Goal: Task Accomplishment & Management: Manage account settings

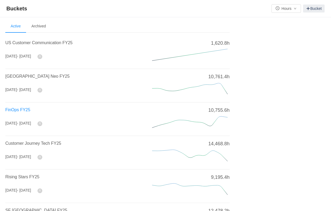
click at [20, 110] on span "FinOps FY25" at bounding box center [17, 109] width 25 height 5
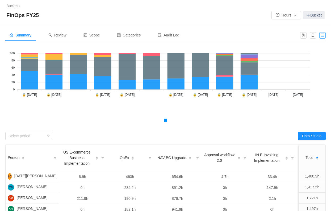
click at [321, 36] on button "button" at bounding box center [322, 35] width 6 height 6
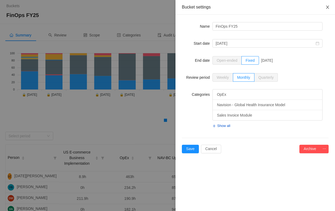
click at [328, 8] on icon "icon: close" at bounding box center [327, 7] width 3 height 3
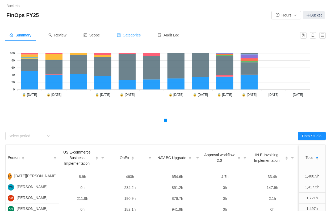
click at [131, 35] on span "Categories" at bounding box center [129, 35] width 24 height 4
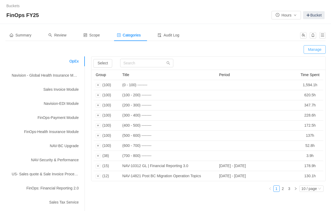
click at [315, 49] on button "Manage" at bounding box center [315, 49] width 22 height 9
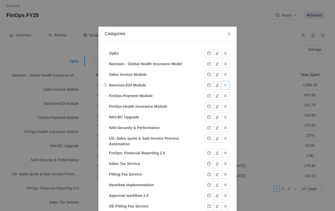
click at [225, 85] on button "button" at bounding box center [225, 85] width 9 height 9
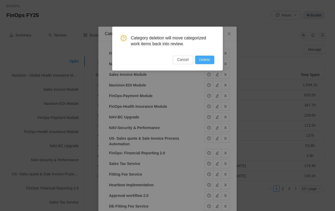
click at [209, 60] on button "Delete" at bounding box center [204, 60] width 19 height 9
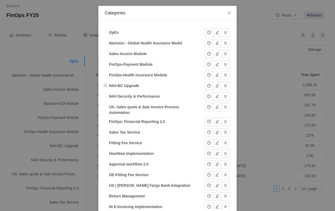
scroll to position [27, 0]
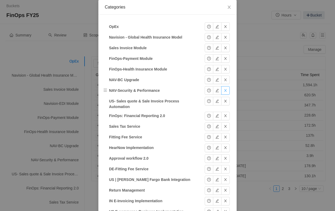
click at [225, 90] on button "button" at bounding box center [225, 90] width 9 height 9
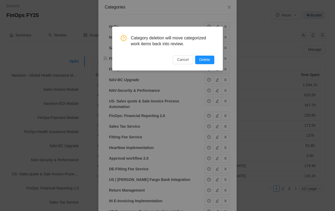
click at [208, 57] on button "Delete" at bounding box center [204, 60] width 19 height 9
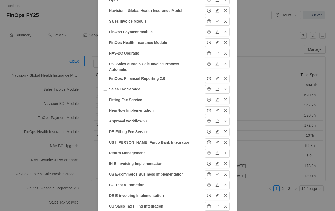
scroll to position [80, 0]
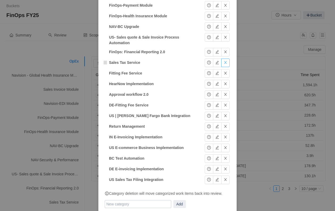
click at [225, 63] on button "button" at bounding box center [225, 63] width 9 height 9
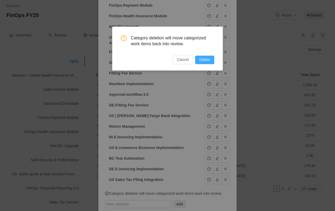
click at [210, 60] on button "Delete" at bounding box center [204, 60] width 19 height 9
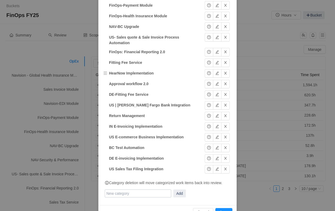
scroll to position [94, 0]
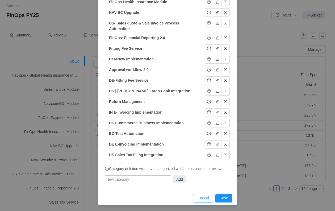
click at [203, 197] on button "Cancel" at bounding box center [203, 198] width 20 height 9
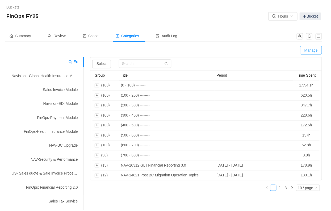
scroll to position [90, 0]
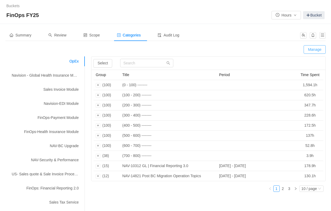
click at [315, 49] on button "Manage" at bounding box center [315, 49] width 22 height 9
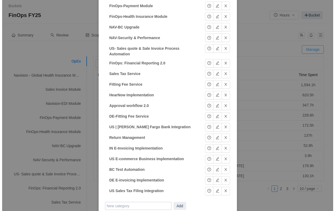
scroll to position [0, 0]
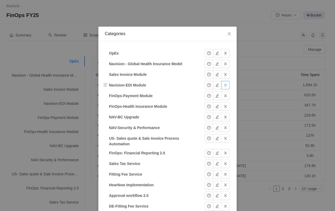
click at [223, 85] on button "button" at bounding box center [225, 85] width 9 height 9
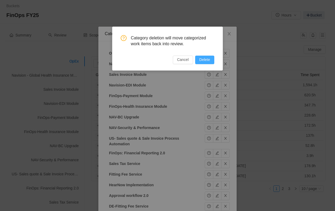
click at [207, 61] on button "Delete" at bounding box center [204, 60] width 19 height 9
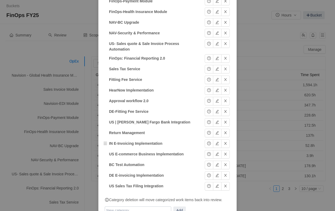
scroll to position [115, 0]
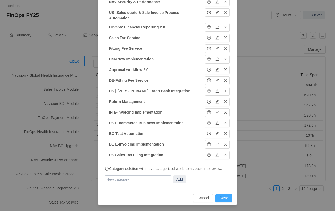
click at [226, 201] on button "Save" at bounding box center [223, 198] width 17 height 9
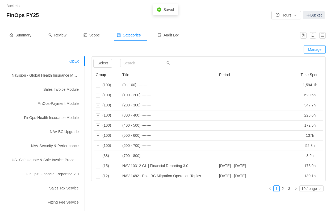
click at [318, 49] on button "Manage" at bounding box center [315, 49] width 22 height 9
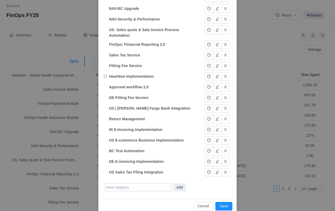
scroll to position [106, 0]
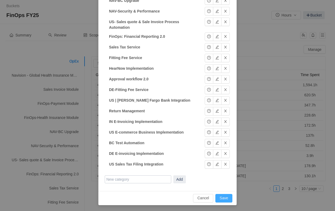
click at [222, 198] on button "Save" at bounding box center [223, 198] width 17 height 9
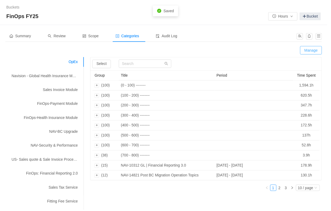
scroll to position [79, 0]
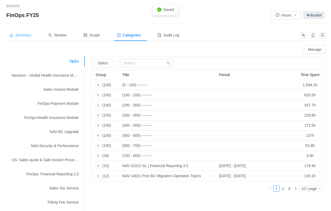
click at [28, 36] on span "Summary" at bounding box center [21, 35] width 22 height 4
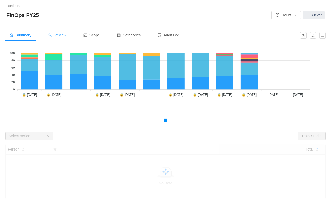
click at [63, 34] on span "Review" at bounding box center [57, 35] width 18 height 4
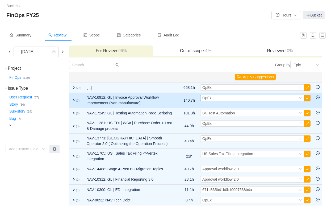
click at [300, 99] on icon "icon: down" at bounding box center [300, 97] width 3 height 3
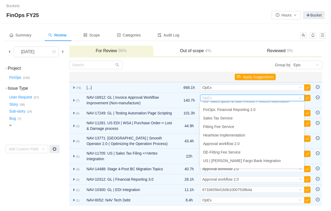
scroll to position [61, 0]
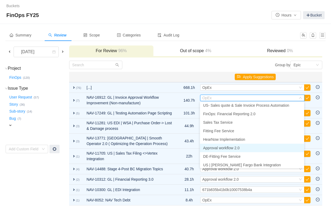
click at [248, 148] on li "Approval workflow 2.0" at bounding box center [252, 148] width 104 height 9
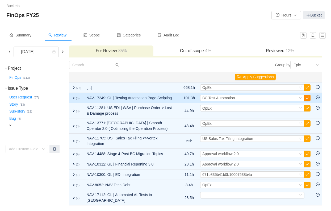
click at [308, 98] on button "button" at bounding box center [307, 98] width 6 height 6
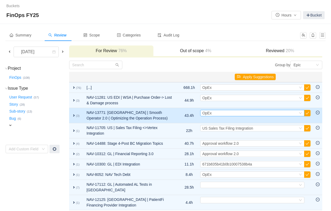
click at [237, 113] on div "Select OpEx" at bounding box center [249, 113] width 95 height 6
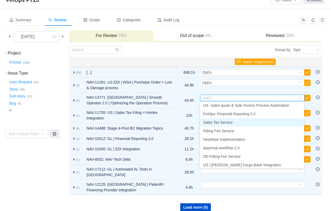
scroll to position [35, 0]
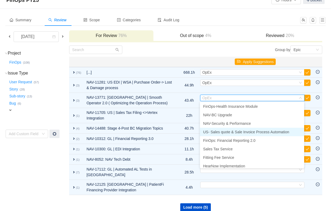
click at [221, 132] on span "US- Sales quote & Sale Invoice Process Automation" at bounding box center [246, 132] width 86 height 4
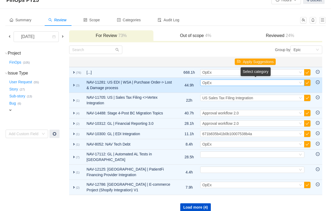
click at [290, 84] on div "Select OpEx" at bounding box center [249, 83] width 95 height 6
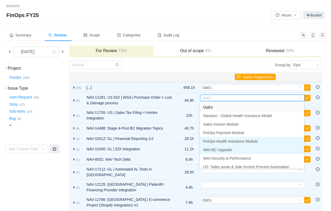
scroll to position [27, 0]
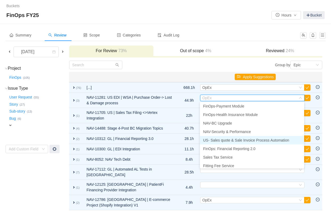
click at [246, 141] on span "US- Sales quote & Sale Invoice Process Automation" at bounding box center [246, 140] width 86 height 4
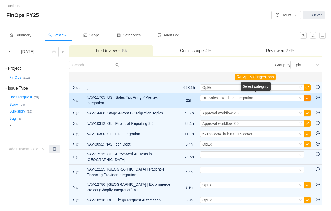
click at [309, 96] on button "button" at bounding box center [307, 98] width 6 height 6
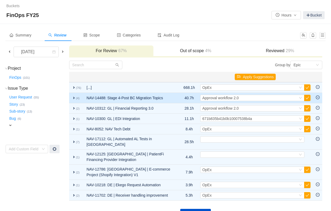
click at [76, 97] on span "expand" at bounding box center [74, 98] width 4 height 4
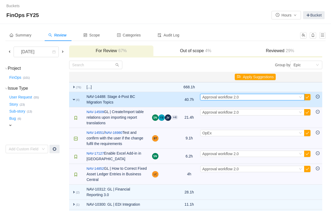
click at [303, 97] on div "Select Approval workflow 2.0" at bounding box center [252, 97] width 104 height 6
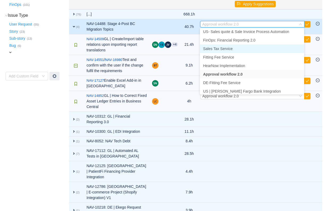
scroll to position [35, 0]
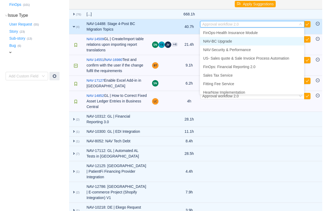
click at [219, 42] on span "NAV-BC Upgrade" at bounding box center [217, 41] width 29 height 4
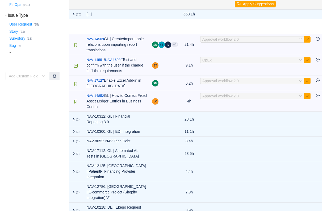
scroll to position [10, 0]
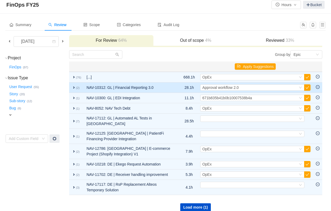
click at [73, 87] on span "expand" at bounding box center [74, 87] width 4 height 4
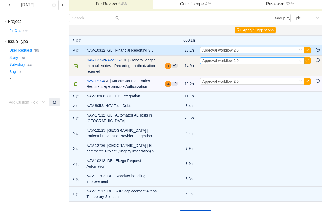
click at [287, 59] on div "Select Approval workflow 2.0" at bounding box center [249, 61] width 95 height 6
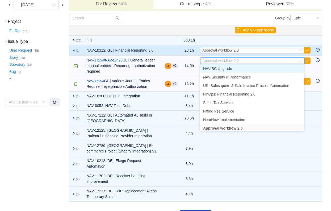
scroll to position [0, 0]
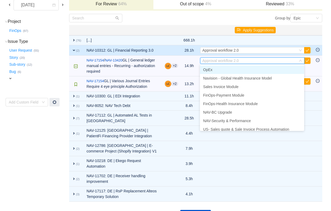
click at [211, 68] on span "OpEx" at bounding box center [207, 70] width 9 height 4
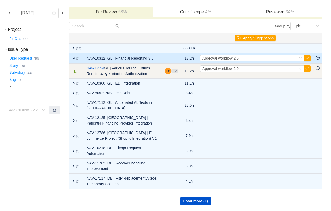
scroll to position [26, 0]
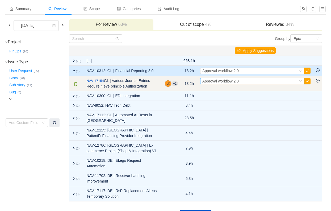
click at [257, 81] on div "Select Approval workflow 2.0" at bounding box center [249, 81] width 95 height 6
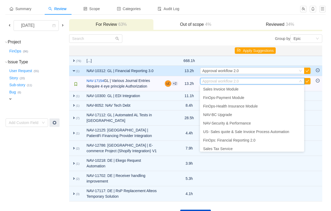
scroll to position [0, 0]
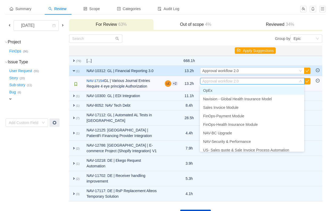
click at [213, 91] on li "OpEx" at bounding box center [252, 90] width 104 height 9
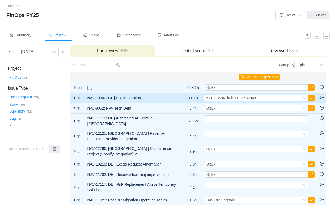
click at [74, 98] on span "expand" at bounding box center [75, 98] width 4 height 4
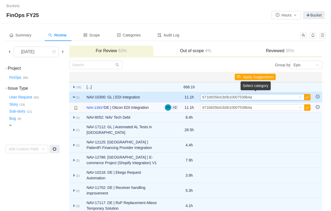
click at [300, 97] on icon "icon: down" at bounding box center [300, 96] width 3 height 3
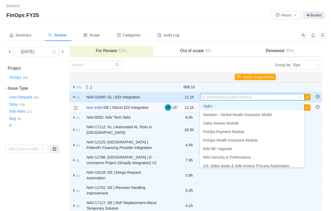
click at [221, 107] on li "OpEx" at bounding box center [252, 106] width 104 height 9
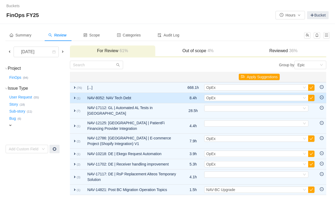
click at [74, 97] on span "expand" at bounding box center [75, 98] width 4 height 4
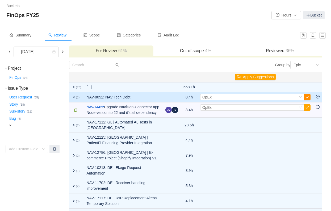
click at [307, 96] on button "button" at bounding box center [307, 97] width 6 height 6
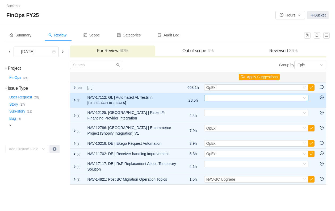
click at [232, 97] on div "Select" at bounding box center [253, 98] width 95 height 6
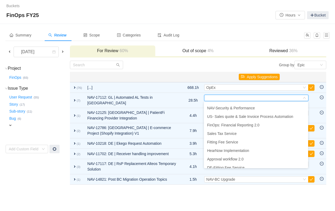
scroll to position [114, 0]
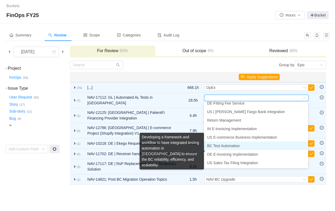
click at [223, 146] on span "BC Test Automation" at bounding box center [223, 146] width 33 height 4
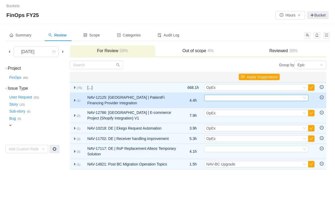
click at [242, 98] on div "Select" at bounding box center [253, 98] width 95 height 6
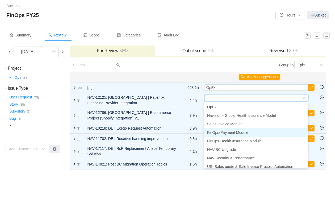
click at [242, 129] on li "FinOps-Payment Module" at bounding box center [256, 132] width 104 height 9
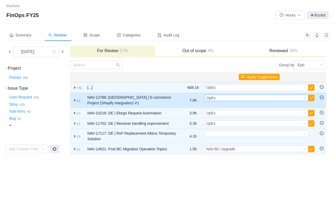
click at [253, 97] on div "Select OpEx" at bounding box center [253, 98] width 95 height 6
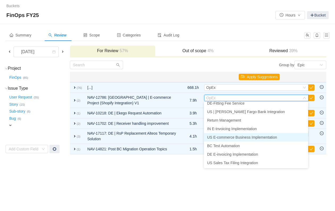
click at [256, 138] on span "US E-commerce Business Implementation" at bounding box center [242, 137] width 70 height 4
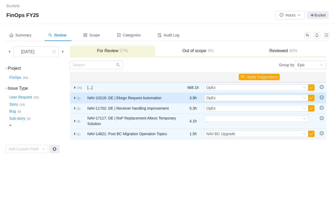
click at [75, 97] on span "expand" at bounding box center [75, 98] width 4 height 4
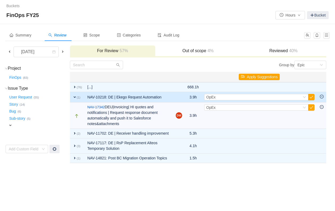
click at [75, 97] on span "expand" at bounding box center [75, 97] width 4 height 4
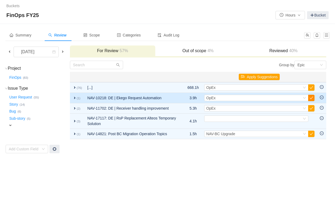
click at [310, 98] on button "button" at bounding box center [311, 98] width 6 height 6
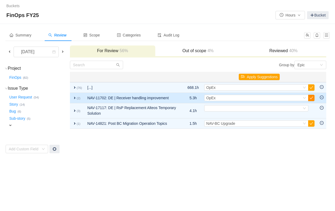
click at [312, 98] on button "button" at bounding box center [311, 98] width 6 height 6
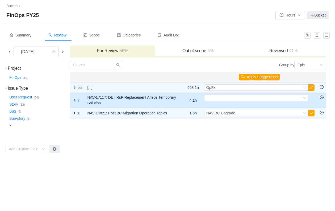
click at [76, 100] on span "expand" at bounding box center [75, 100] width 4 height 4
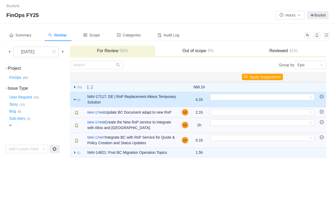
click at [76, 100] on span "expand" at bounding box center [75, 99] width 4 height 4
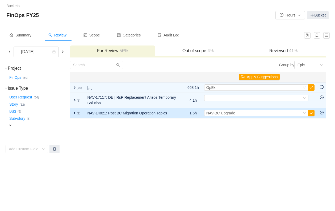
click at [73, 113] on span "expand" at bounding box center [75, 113] width 4 height 4
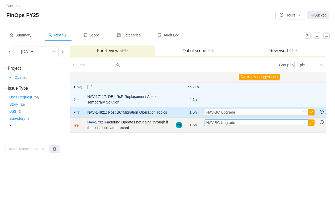
click at [306, 123] on div "Select NAV-BC Upgrade" at bounding box center [256, 122] width 104 height 6
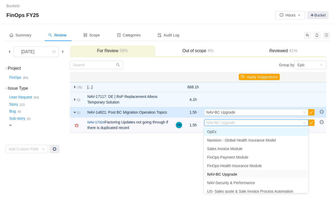
click at [255, 131] on li "OpEx" at bounding box center [256, 131] width 104 height 9
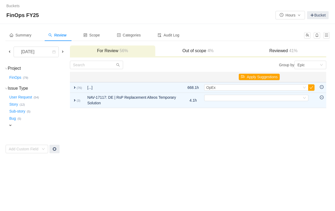
click at [76, 111] on td "Group by Epic You will see tickets here after they were marked as out of scope …" at bounding box center [198, 106] width 257 height 93
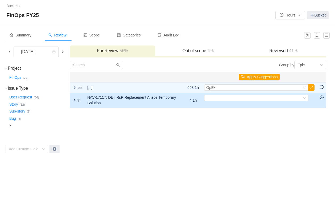
click at [73, 99] on span "expand" at bounding box center [75, 100] width 4 height 4
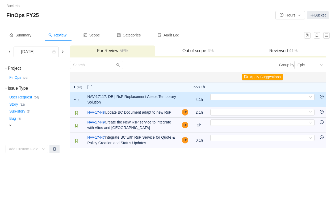
click at [73, 99] on span "expand" at bounding box center [75, 99] width 4 height 4
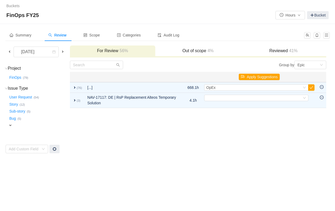
click at [280, 52] on h3 "Reviewed 41%" at bounding box center [283, 50] width 80 height 5
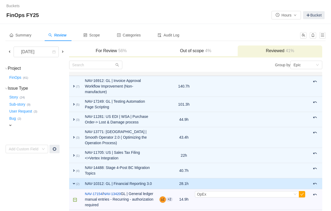
click at [74, 181] on span "expand" at bounding box center [74, 183] width 4 height 4
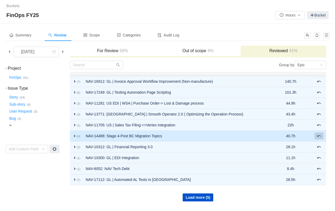
click at [319, 134] on span at bounding box center [319, 136] width 4 height 4
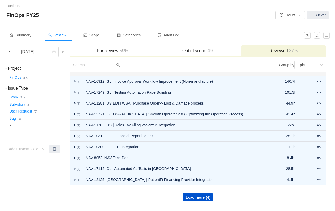
click at [102, 51] on h3 "For Review 59%" at bounding box center [113, 50] width 80 height 5
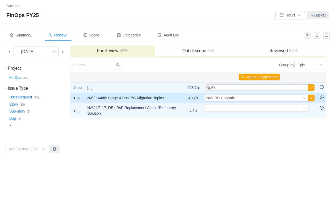
click at [74, 97] on span "expand" at bounding box center [75, 98] width 4 height 4
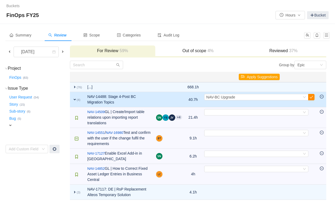
click at [311, 97] on button "button" at bounding box center [311, 97] width 6 height 6
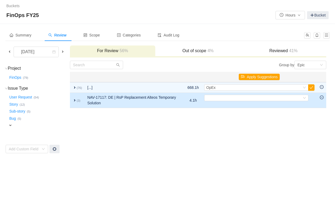
click at [76, 101] on span "expand" at bounding box center [75, 100] width 4 height 4
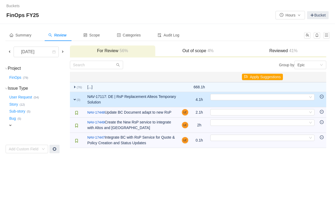
click at [76, 101] on td "expand (3)" at bounding box center [77, 99] width 15 height 15
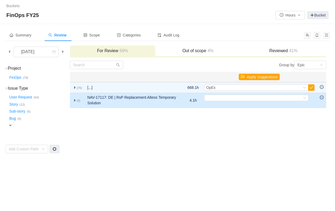
click at [74, 99] on span "expand" at bounding box center [75, 100] width 4 height 4
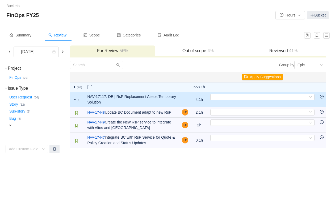
click at [74, 99] on span "expand" at bounding box center [75, 99] width 4 height 4
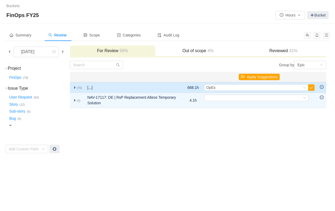
click at [74, 88] on span "expand" at bounding box center [75, 87] width 4 height 4
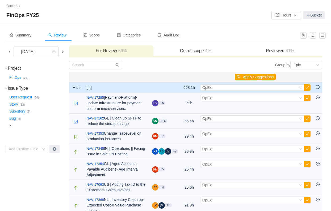
click at [74, 88] on span "expand" at bounding box center [74, 87] width 4 height 4
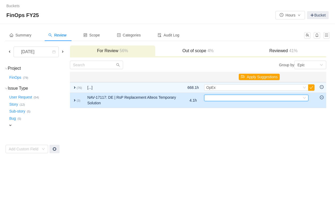
click at [245, 98] on div "Select" at bounding box center [253, 98] width 95 height 6
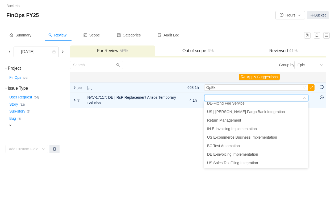
click at [173, 125] on td "Group by Epic You will see tickets here after they were marked as out of scope …" at bounding box center [198, 106] width 257 height 93
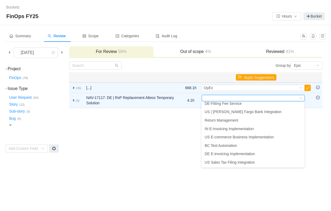
scroll to position [1, 0]
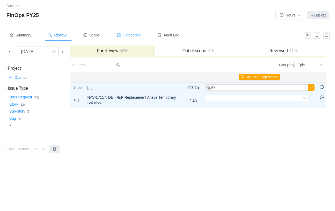
click at [134, 35] on span "Categories" at bounding box center [129, 35] width 24 height 4
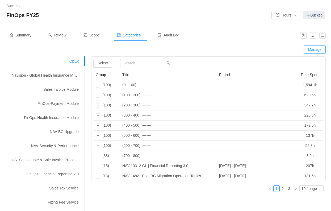
click at [317, 49] on button "Manage" at bounding box center [315, 49] width 22 height 9
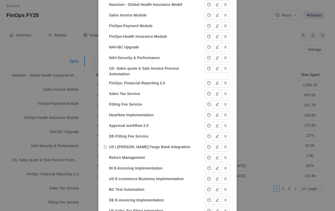
scroll to position [106, 0]
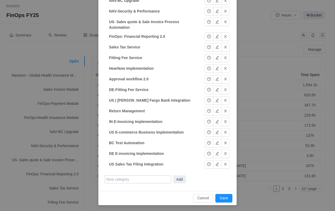
click at [134, 180] on input "text" at bounding box center [138, 179] width 67 height 8
type input "DE New RsP Altos Provider Integration"
click at [180, 179] on button "Add" at bounding box center [179, 179] width 13 height 8
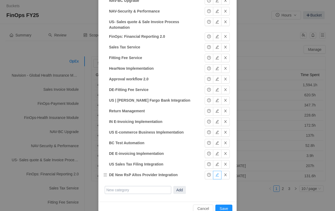
click at [214, 175] on button "button" at bounding box center [217, 175] width 9 height 9
click at [215, 164] on button "button" at bounding box center [217, 164] width 9 height 9
click at [210, 164] on button "Okay" at bounding box center [213, 164] width 17 height 9
click at [211, 177] on button "Okay" at bounding box center [213, 175] width 17 height 9
click at [207, 175] on button "button" at bounding box center [209, 175] width 9 height 9
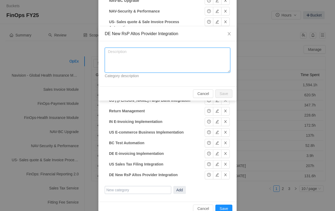
click at [123, 60] on textarea at bounding box center [168, 60] width 126 height 25
type textarea "W"
type textarea "B"
type textarea "FinOps will integrate and support the function of the new RsP provider Alteos."
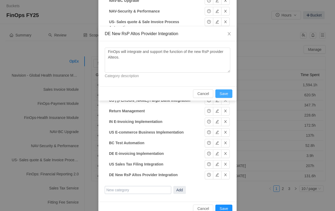
click at [223, 92] on button "Save" at bounding box center [223, 93] width 17 height 9
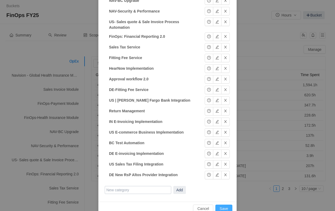
click at [221, 206] on button "Save" at bounding box center [223, 209] width 17 height 9
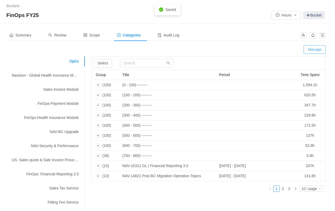
scroll to position [90, 0]
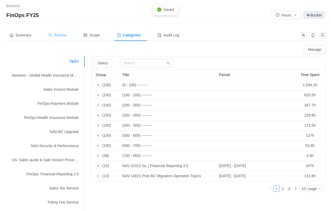
click at [62, 36] on span "Review" at bounding box center [57, 35] width 18 height 4
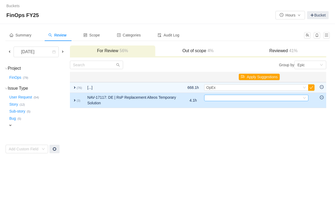
click at [304, 98] on icon "icon: down" at bounding box center [304, 97] width 3 height 3
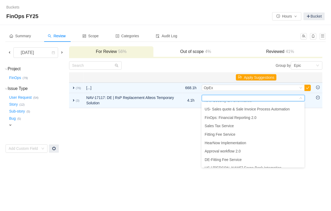
scroll to position [123, 0]
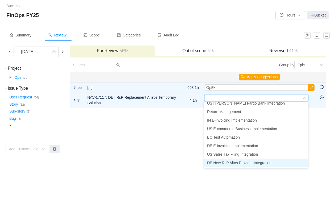
click at [246, 161] on span "DE New RsP Altos Provider Integration" at bounding box center [239, 163] width 64 height 4
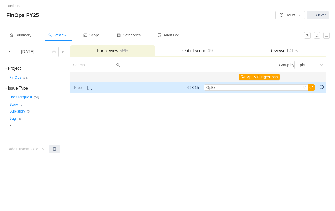
click at [76, 87] on span "expand" at bounding box center [75, 87] width 4 height 4
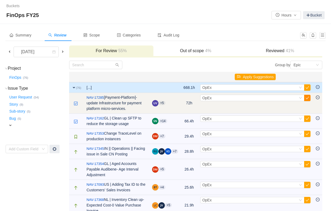
click at [308, 98] on button "button" at bounding box center [307, 98] width 6 height 6
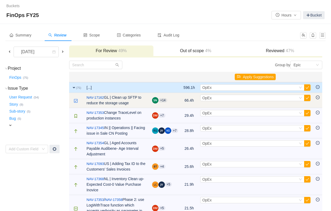
click at [318, 98] on icon "icon: minus-circle" at bounding box center [318, 97] width 4 height 4
click at [308, 97] on button "button" at bounding box center [307, 98] width 6 height 6
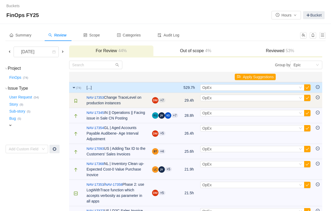
click at [318, 98] on icon "icon: minus-circle" at bounding box center [318, 97] width 4 height 4
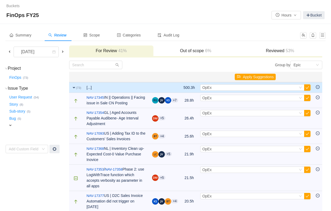
click at [318, 98] on icon "icon: minus-circle" at bounding box center [318, 97] width 4 height 4
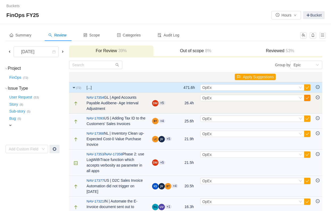
click at [308, 97] on button "button" at bounding box center [307, 98] width 6 height 6
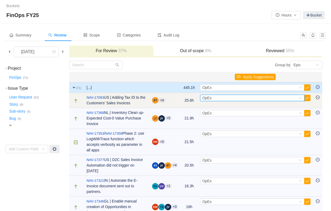
click at [300, 98] on icon "icon: down" at bounding box center [300, 98] width 3 height 2
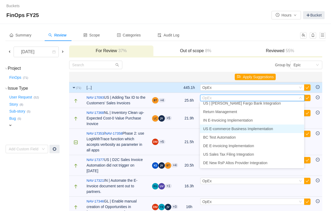
click at [225, 129] on span "US E-commerce Business Implementation" at bounding box center [238, 129] width 70 height 4
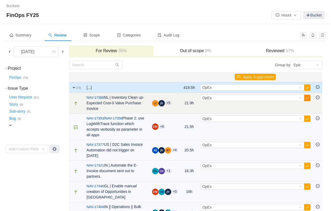
click at [308, 97] on button "button" at bounding box center [307, 98] width 6 height 6
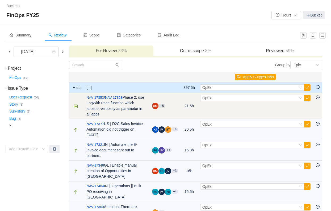
click at [316, 97] on icon "icon: minus-circle" at bounding box center [318, 97] width 4 height 4
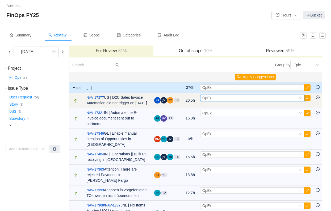
click at [302, 99] on icon "icon: down" at bounding box center [300, 97] width 3 height 3
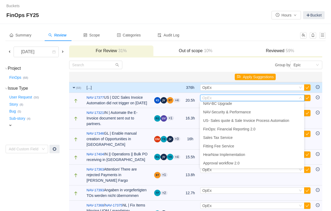
scroll to position [53, 0]
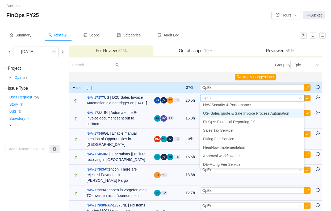
click at [245, 114] on span "US- Sales quote & Sale Invoice Process Automation" at bounding box center [246, 113] width 86 height 4
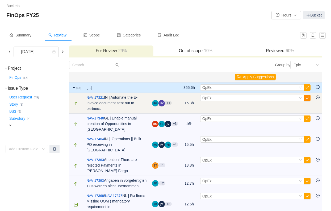
click at [309, 98] on button "button" at bounding box center [307, 98] width 6 height 6
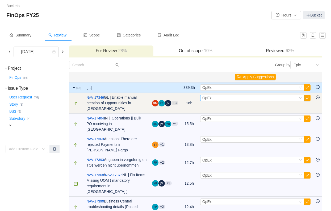
click at [301, 98] on icon "icon: down" at bounding box center [300, 97] width 3 height 3
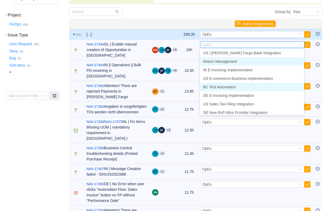
scroll to position [123, 0]
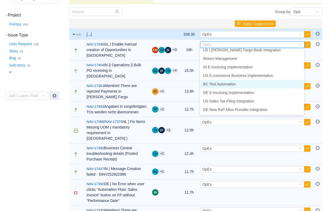
click at [227, 84] on span "BC Test Automation" at bounding box center [219, 84] width 33 height 4
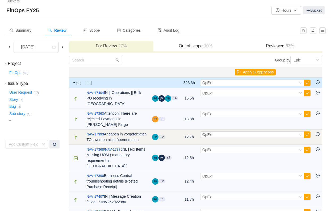
scroll to position [0, 0]
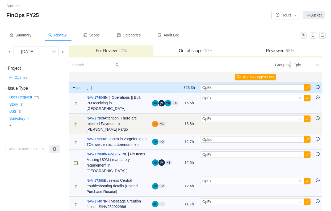
click at [318, 118] on icon "icon: minus-circle" at bounding box center [318, 118] width 2 height 0
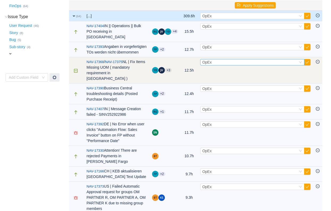
scroll to position [80, 0]
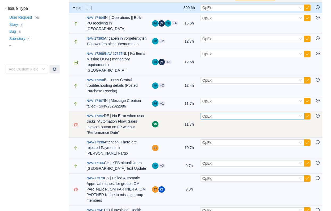
click at [301, 115] on icon "icon: down" at bounding box center [300, 116] width 3 height 3
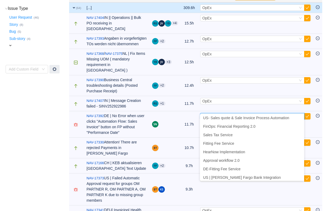
scroll to position [53, 0]
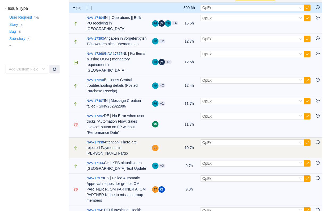
click at [318, 140] on icon "icon: minus-circle" at bounding box center [318, 142] width 4 height 4
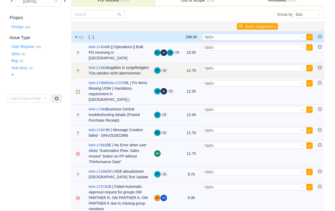
scroll to position [0, 0]
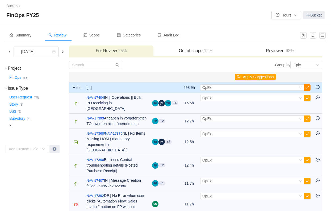
click at [307, 89] on button "button" at bounding box center [307, 87] width 6 height 6
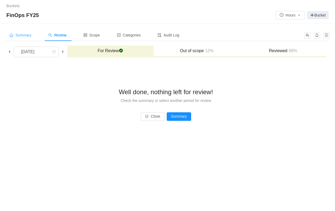
click at [26, 34] on span "Summary" at bounding box center [21, 35] width 22 height 4
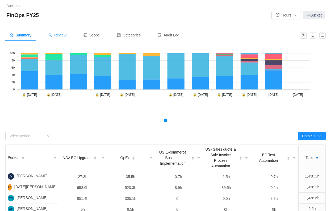
click at [62, 34] on span "Review" at bounding box center [57, 35] width 18 height 4
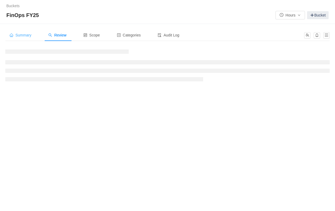
click at [24, 35] on span "Summary" at bounding box center [21, 35] width 22 height 4
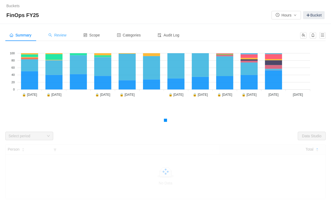
click at [59, 35] on span "Review" at bounding box center [57, 35] width 18 height 4
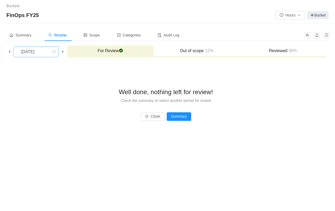
click at [32, 53] on div "[DATE]" at bounding box center [28, 52] width 23 height 10
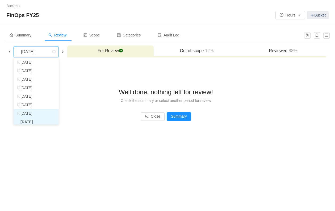
scroll to position [28, 0]
click at [33, 122] on li "[DATE]" at bounding box center [36, 120] width 45 height 9
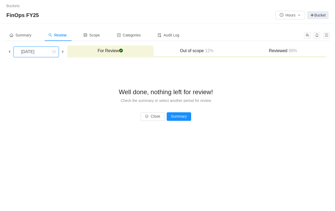
click at [193, 52] on h3 "Out of scope 12%" at bounding box center [196, 50] width 81 height 5
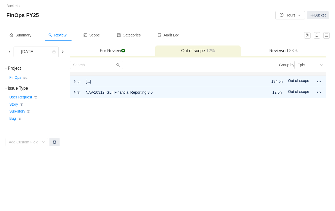
click at [289, 53] on span "88%" at bounding box center [293, 50] width 10 height 5
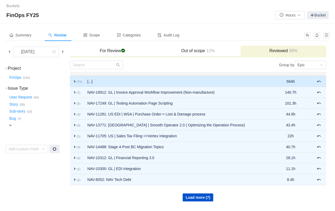
click at [74, 81] on span "expand" at bounding box center [75, 81] width 4 height 4
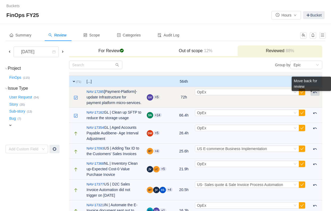
click at [315, 91] on div "Move back for review" at bounding box center [311, 84] width 39 height 14
click at [316, 91] on span at bounding box center [315, 92] width 4 height 4
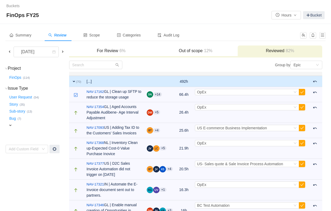
click at [109, 51] on h3 "For Review 6%" at bounding box center [111, 50] width 79 height 5
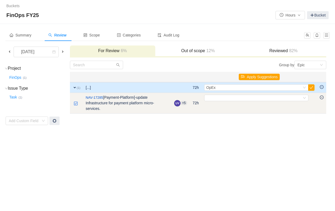
click at [321, 97] on icon "icon: minus-circle" at bounding box center [322, 97] width 4 height 4
click at [322, 98] on icon "icon: minus-circle" at bounding box center [322, 97] width 4 height 4
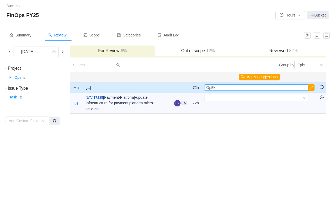
click at [303, 88] on icon "icon: down" at bounding box center [304, 87] width 3 height 3
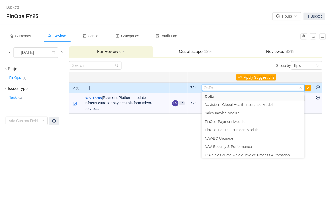
scroll to position [0, 0]
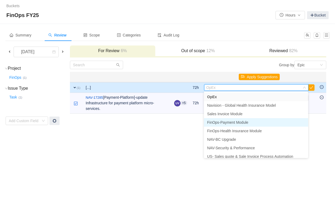
click at [233, 124] on span "FinOps-Payment Module" at bounding box center [227, 122] width 41 height 4
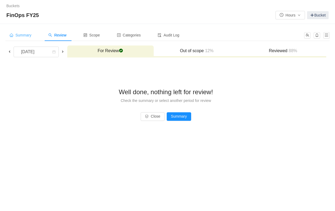
click at [27, 35] on span "Summary" at bounding box center [21, 35] width 22 height 4
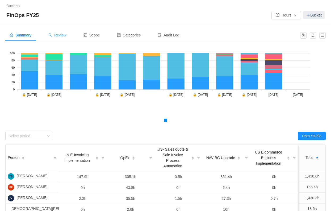
click at [65, 33] on span "Review" at bounding box center [57, 35] width 18 height 4
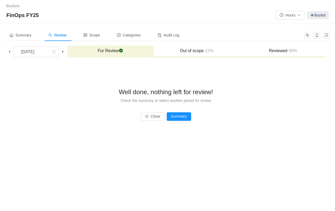
click at [285, 51] on h3 "Reviewed 88%" at bounding box center [283, 50] width 81 height 5
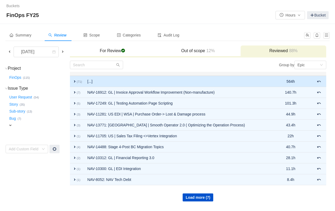
click at [75, 81] on span "expand" at bounding box center [75, 81] width 4 height 4
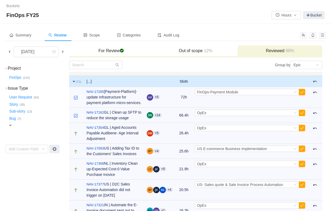
click at [109, 51] on h3 "For Review checked" at bounding box center [111, 50] width 79 height 5
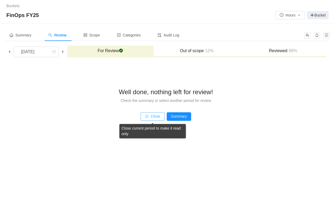
click at [151, 117] on button "Close" at bounding box center [153, 116] width 24 height 9
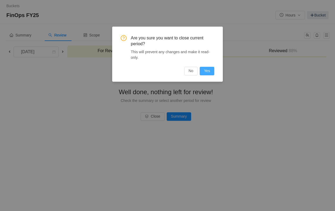
click at [208, 72] on button "Yes" at bounding box center [207, 71] width 15 height 9
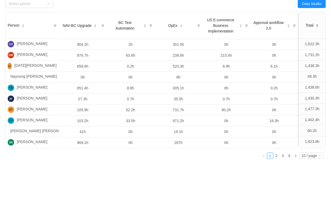
scroll to position [2, 0]
